Goal: Find specific page/section: Find specific page/section

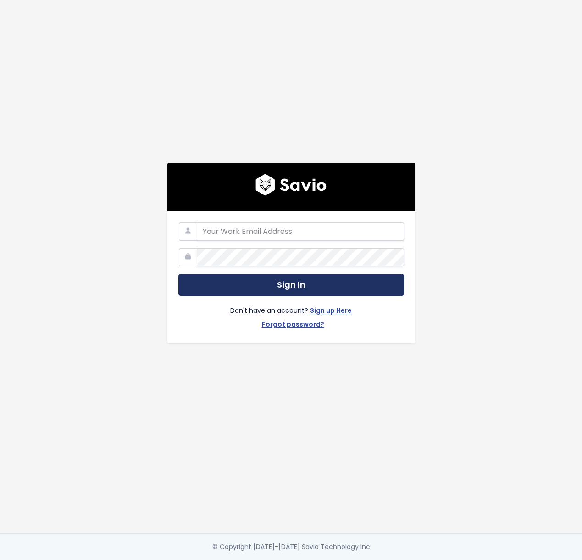
type input "[EMAIL_ADDRESS][DOMAIN_NAME]"
click at [268, 274] on button "Sign In" at bounding box center [291, 285] width 226 height 22
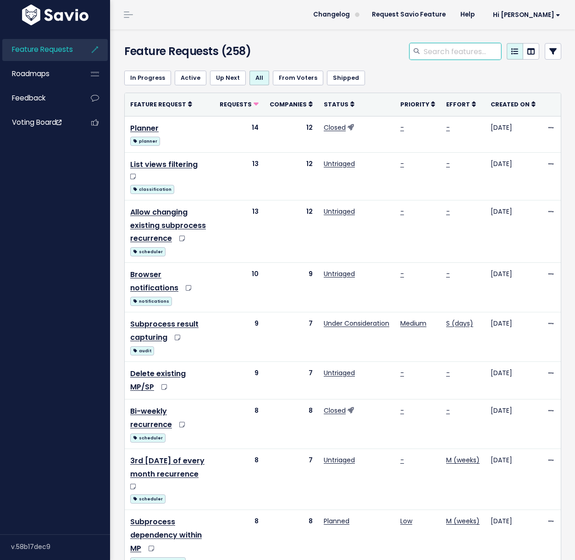
click at [433, 53] on input "search" at bounding box center [462, 51] width 78 height 17
type input "audit"
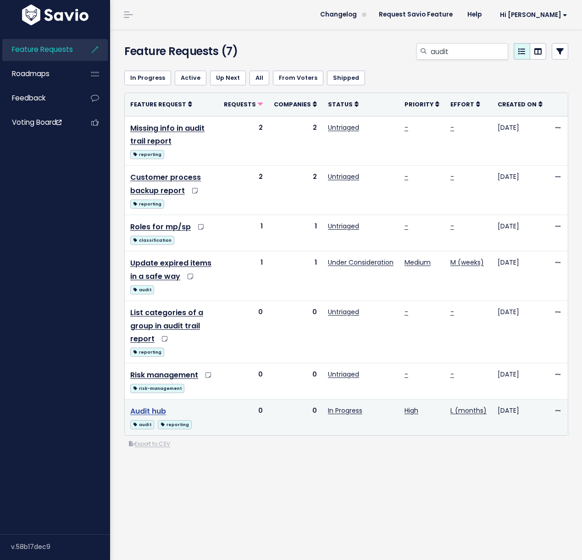
click at [160, 406] on link "Audit hub" at bounding box center [148, 411] width 36 height 11
